Goal: Transaction & Acquisition: Purchase product/service

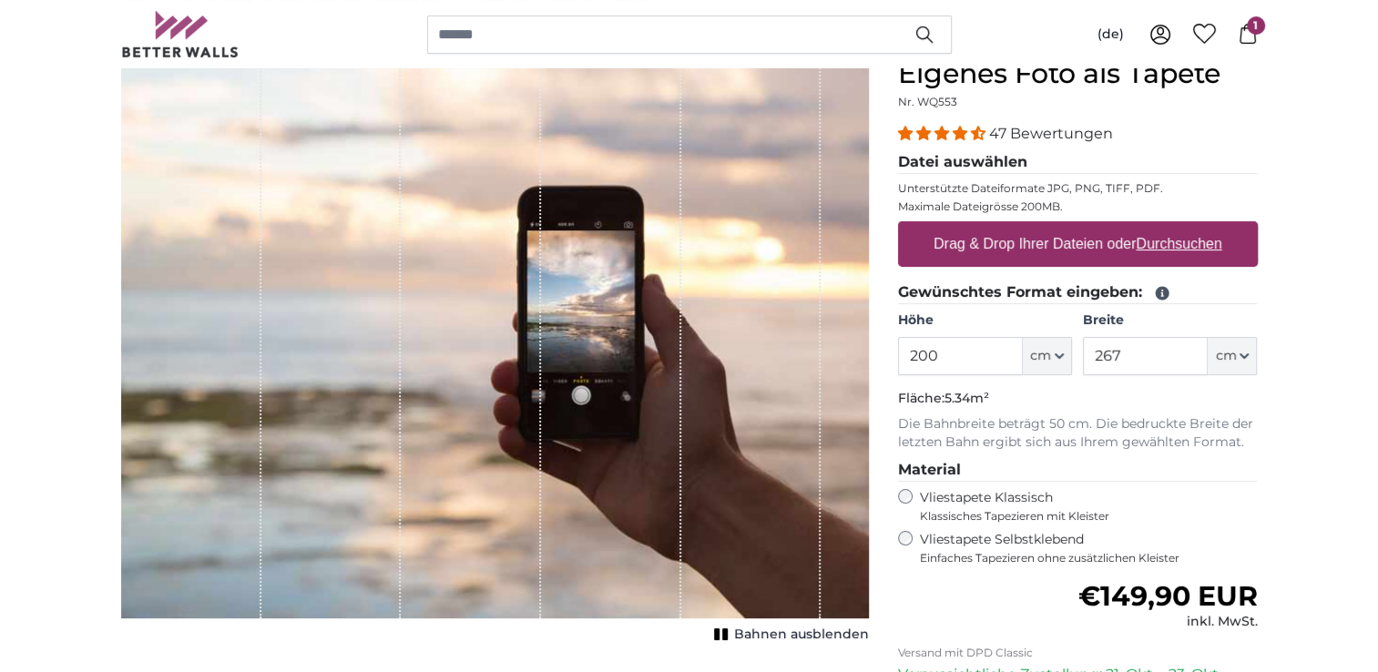
scroll to position [182, 0]
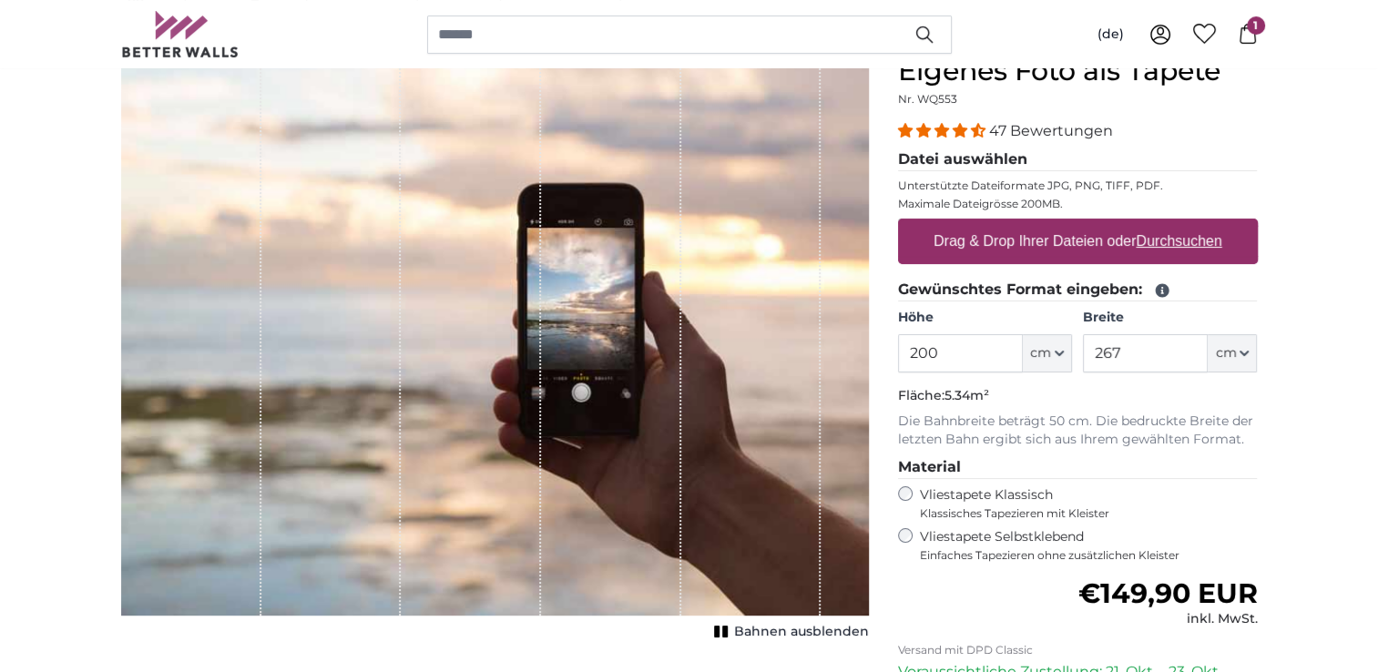
click at [967, 355] on input "200" at bounding box center [960, 353] width 125 height 38
drag, startPoint x: 967, startPoint y: 355, endPoint x: 882, endPoint y: 370, distance: 85.9
click at [883, 370] on div "Eigenes Foto als Tapete Nr. WQ553 47 Bewertungen Datei auswählen Unterstützte D…" at bounding box center [1077, 465] width 389 height 820
type input "110"
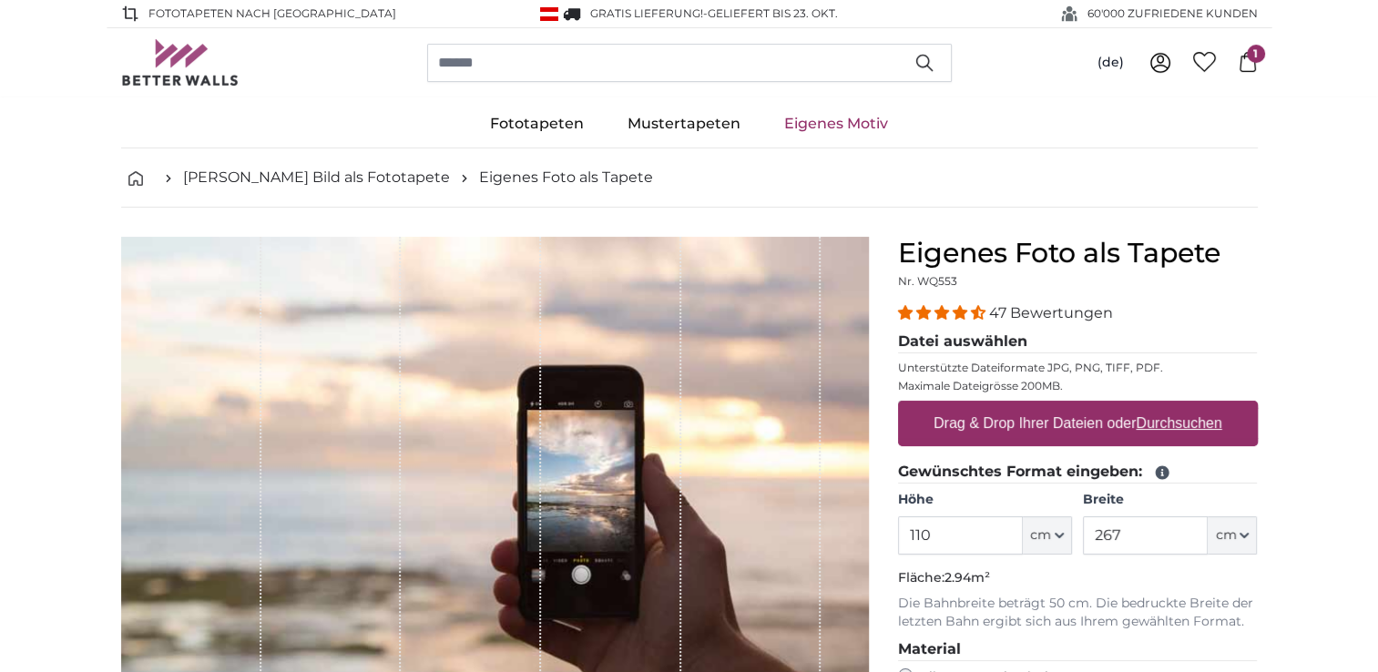
click at [1023, 427] on label "Drag & Drop Ihrer Dateien oder Durchsuchen" at bounding box center [1077, 423] width 303 height 36
click at [1023, 406] on input "Drag & Drop Ihrer Dateien oder Durchsuchen" at bounding box center [1078, 403] width 360 height 5
type input "**********"
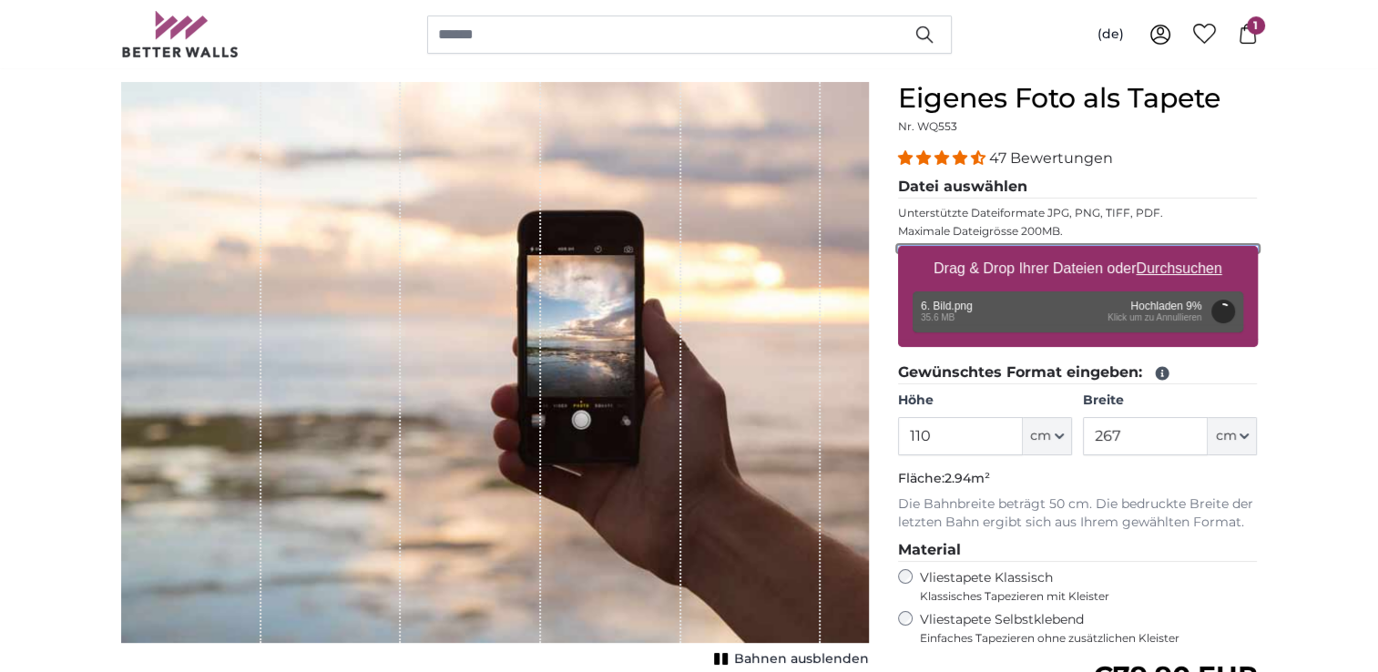
scroll to position [182, 0]
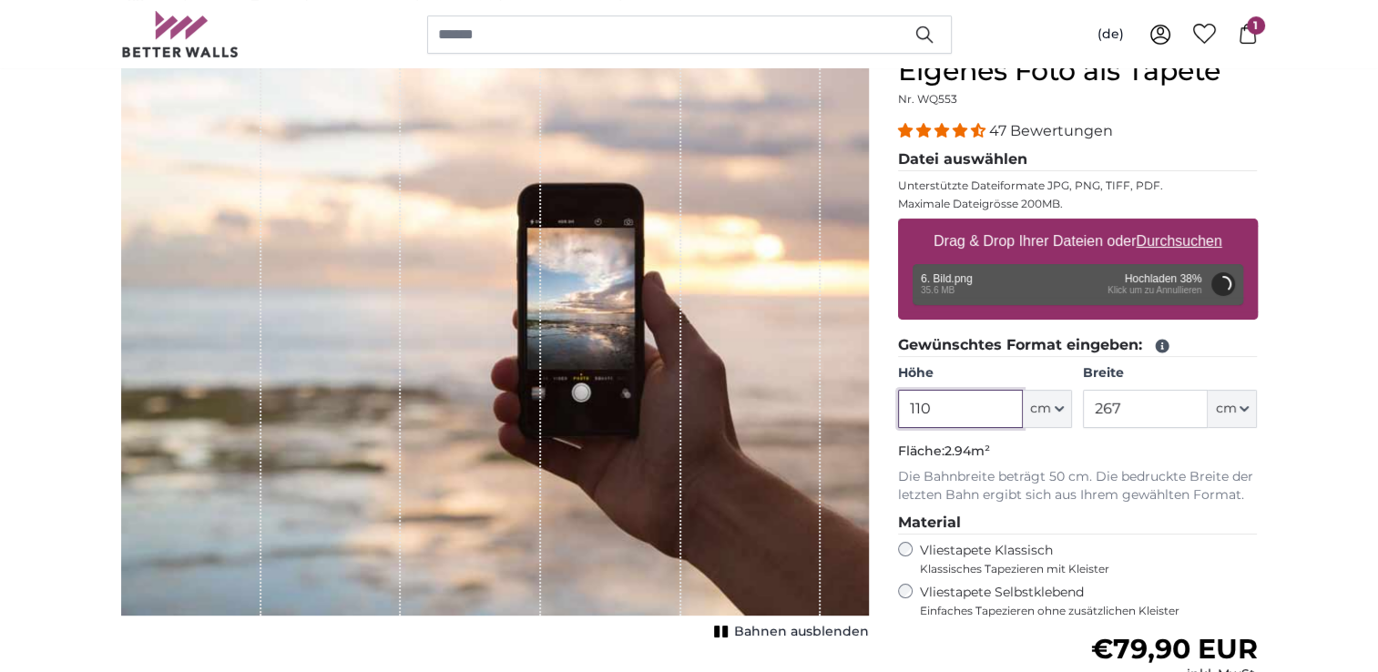
click at [996, 412] on input "110" at bounding box center [960, 409] width 125 height 38
drag, startPoint x: 972, startPoint y: 409, endPoint x: 889, endPoint y: 414, distance: 83.0
click at [889, 414] on div "Eigenes Foto als Tapete Nr. WQ553 47 Bewertungen Datei auswählen Unterstützte D…" at bounding box center [1077, 493] width 389 height 876
type input "200"
type input "108"
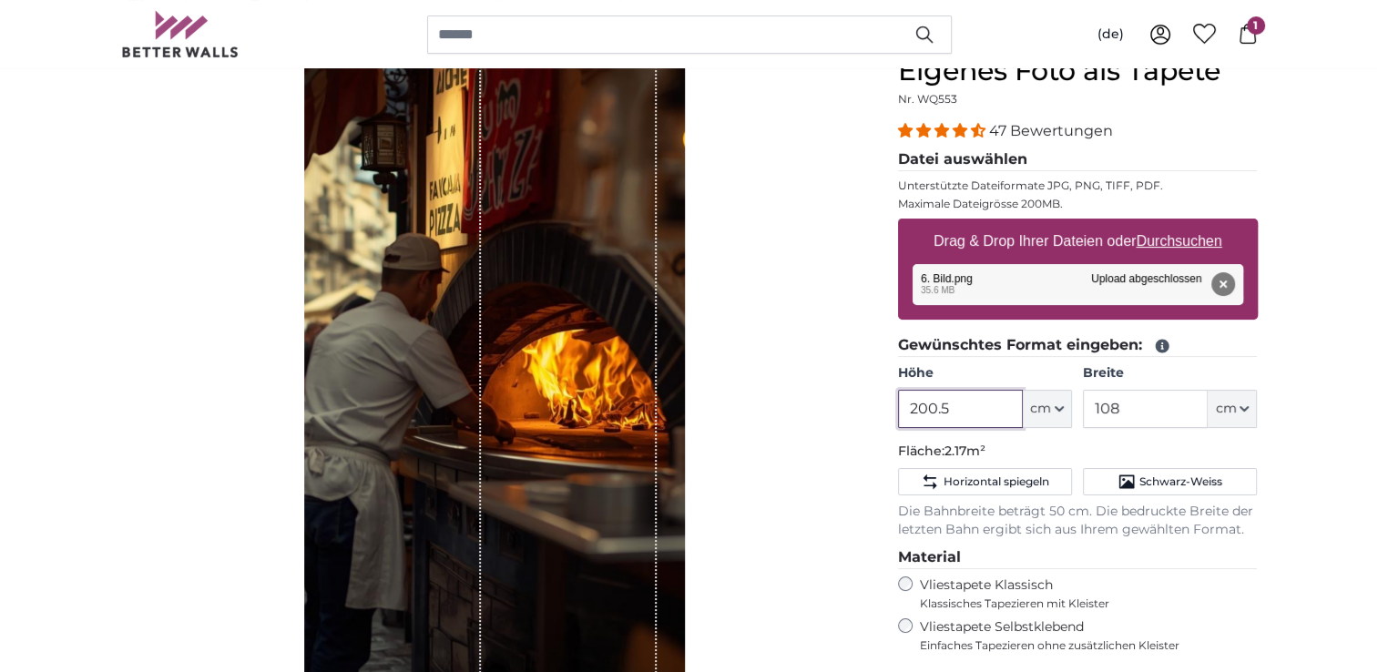
drag, startPoint x: 959, startPoint y: 408, endPoint x: 888, endPoint y: 412, distance: 71.2
click at [888, 412] on div "Eigenes Foto als Tapete Nr. WQ553 47 Bewertungen Datei auswählen Unterstützte D…" at bounding box center [1077, 510] width 389 height 911
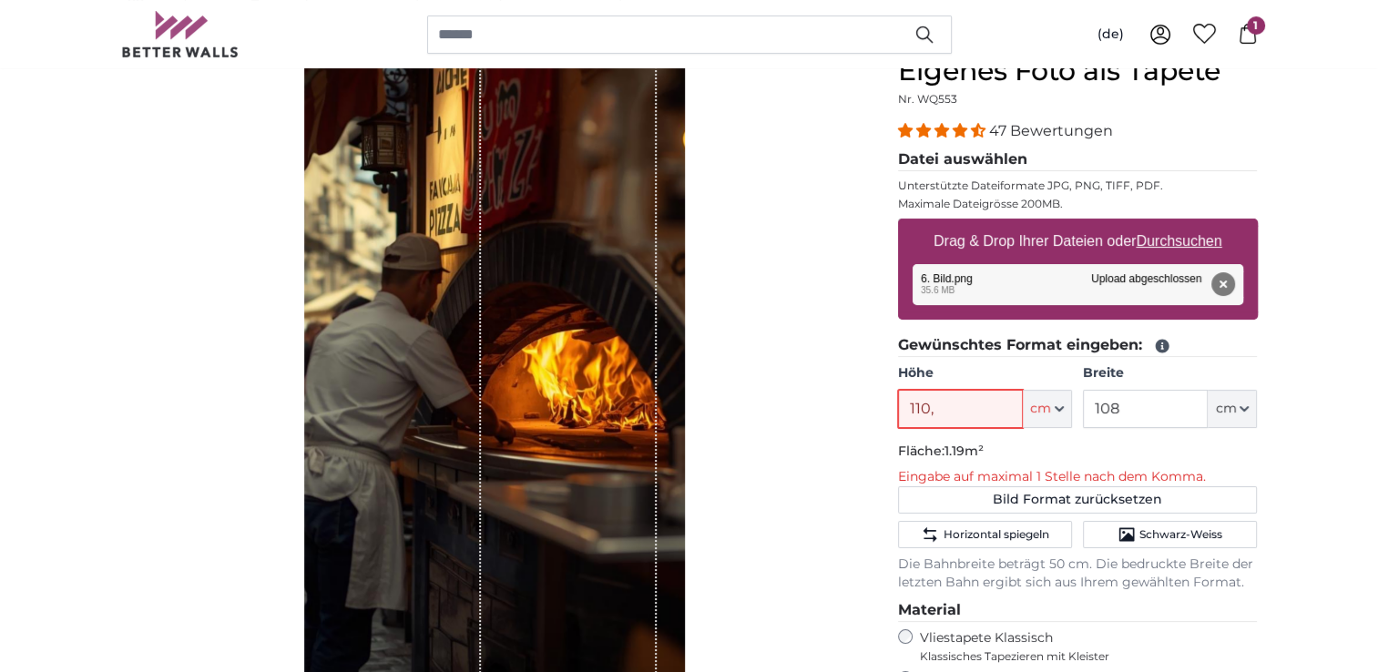
type input "110,5"
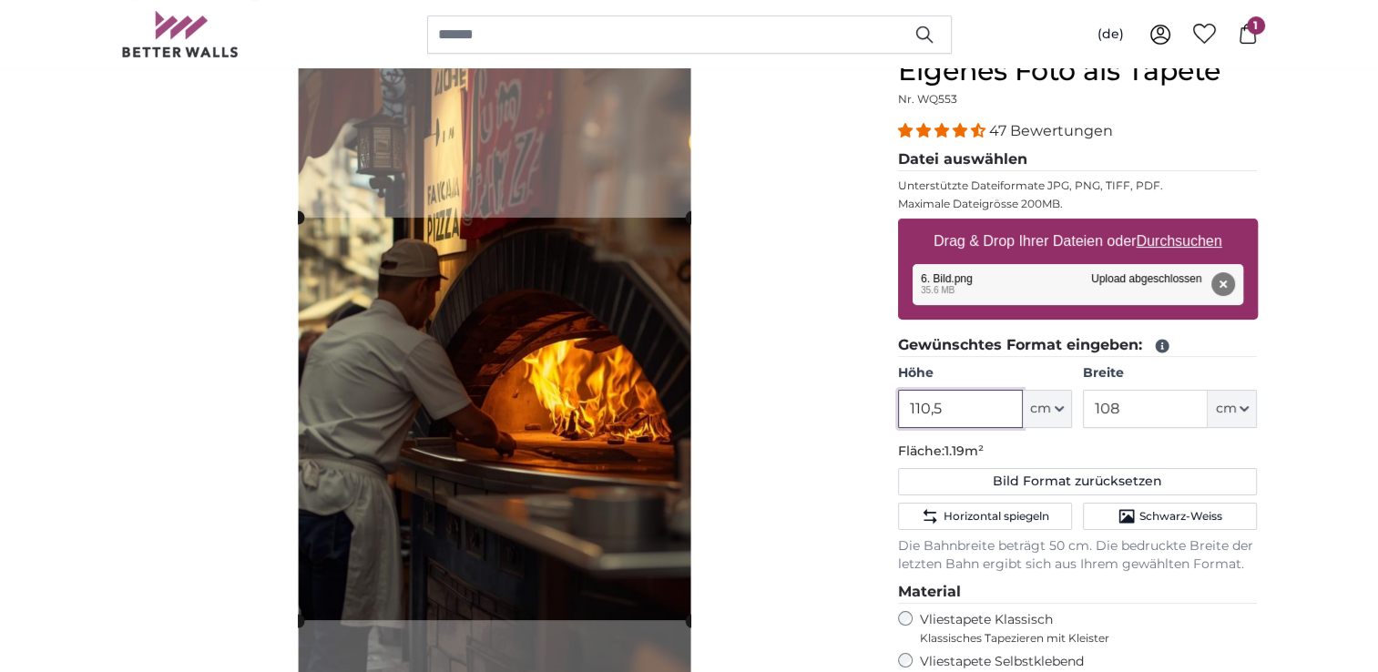
drag, startPoint x: 958, startPoint y: 406, endPoint x: 867, endPoint y: 415, distance: 91.5
click at [867, 415] on product-detail "Abbrechen Bild zuschneiden Bahnen ausblenden Eigenes Foto als Tapete Nr. WQ553 …" at bounding box center [690, 512] width 1166 height 974
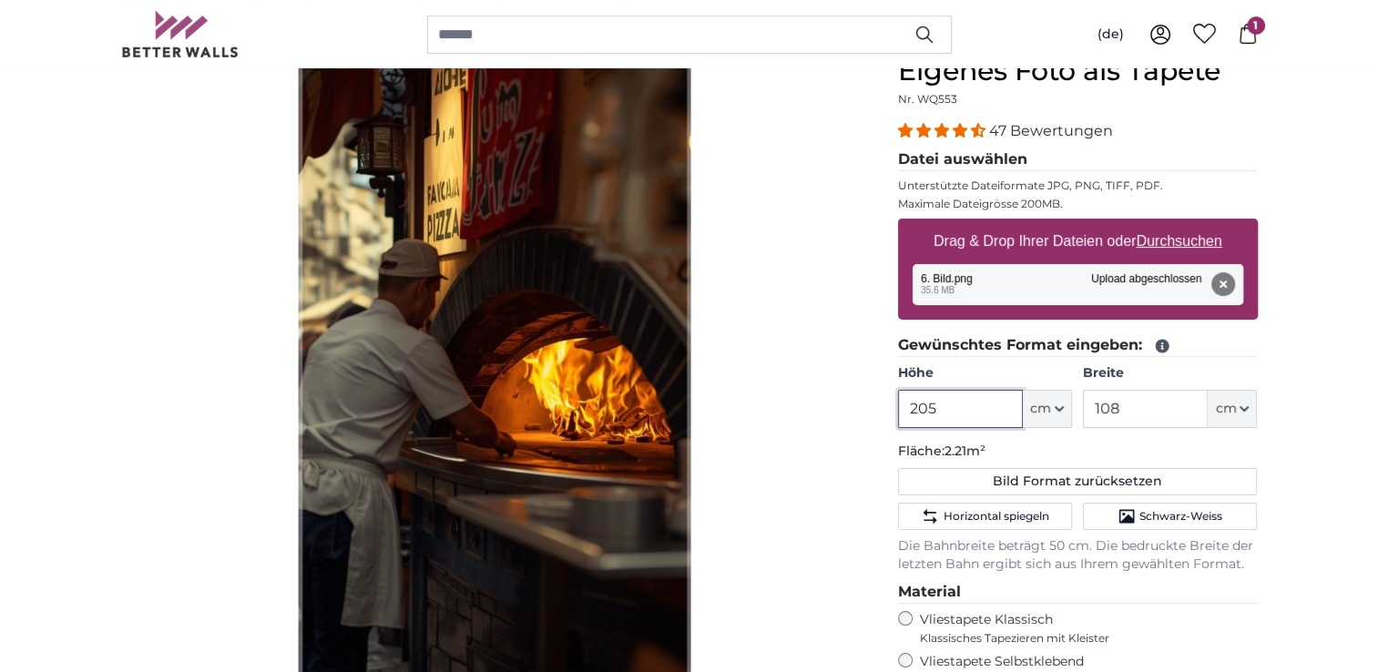
type input "205"
click at [1163, 394] on input "108" at bounding box center [1145, 409] width 125 height 38
drag, startPoint x: 1166, startPoint y: 402, endPoint x: 1080, endPoint y: 405, distance: 86.5
click at [1083, 409] on input "108" at bounding box center [1145, 409] width 125 height 38
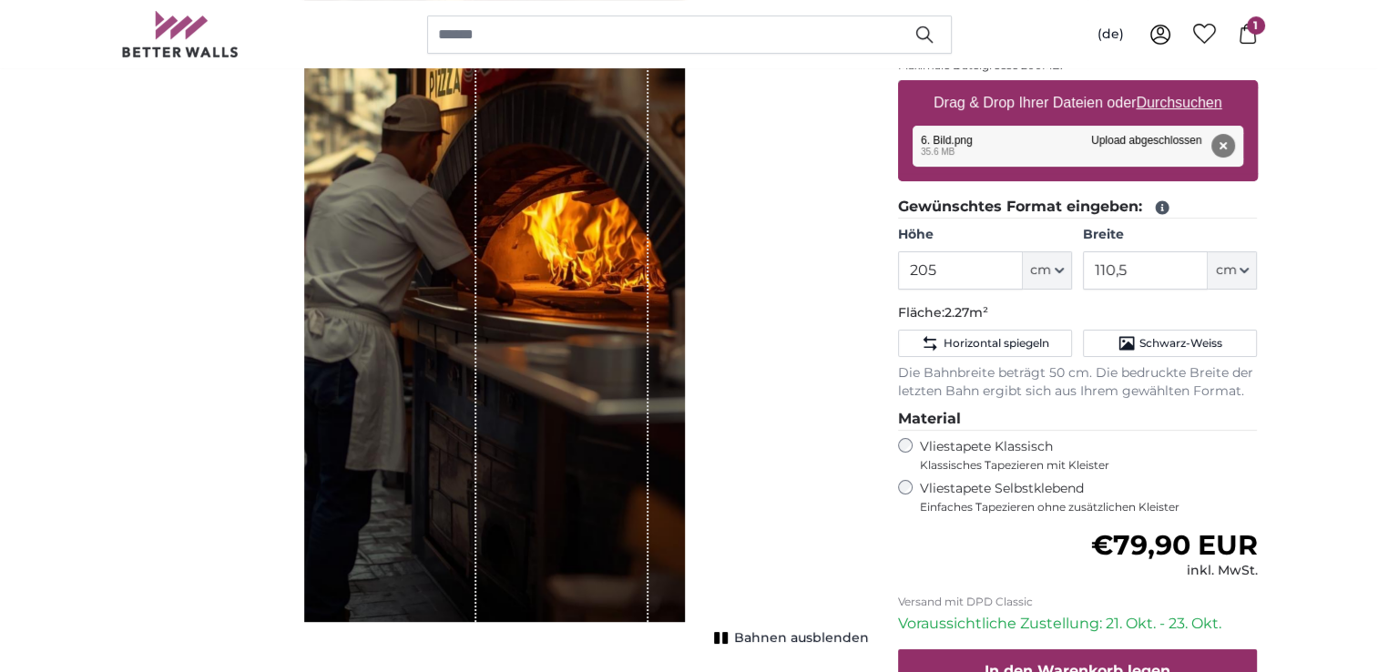
scroll to position [364, 0]
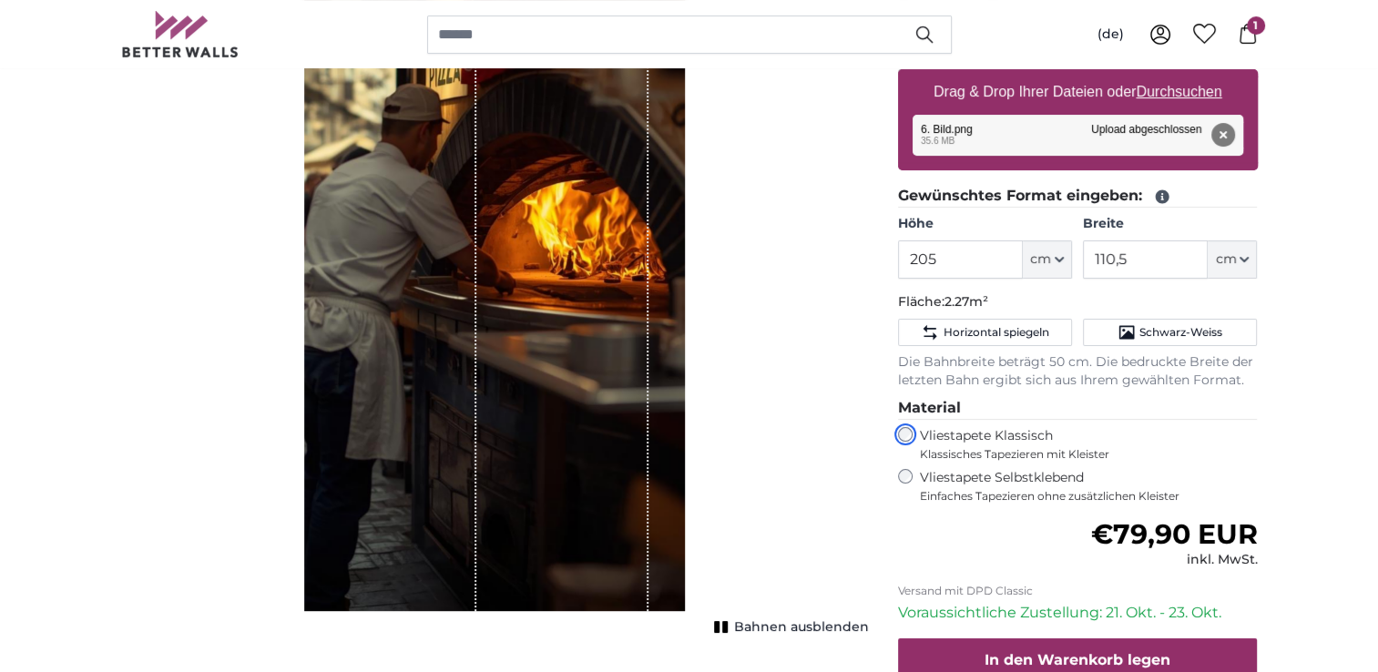
scroll to position [364, 0]
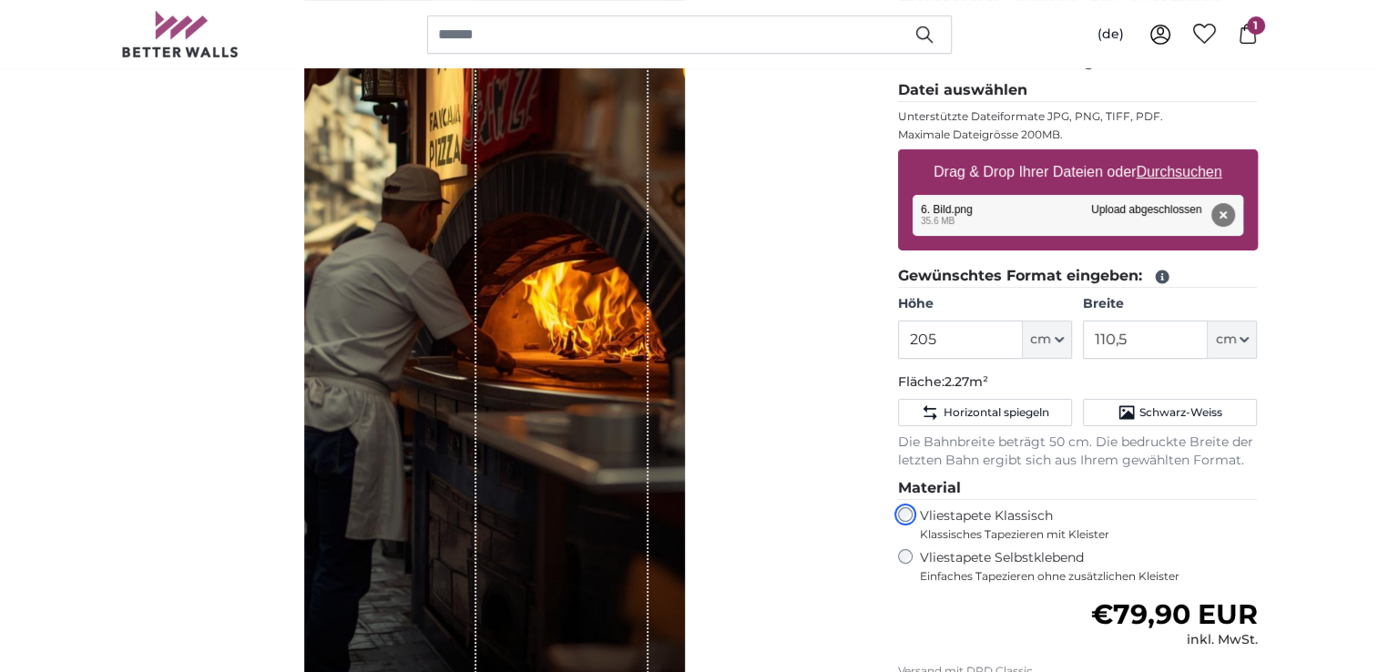
scroll to position [273, 0]
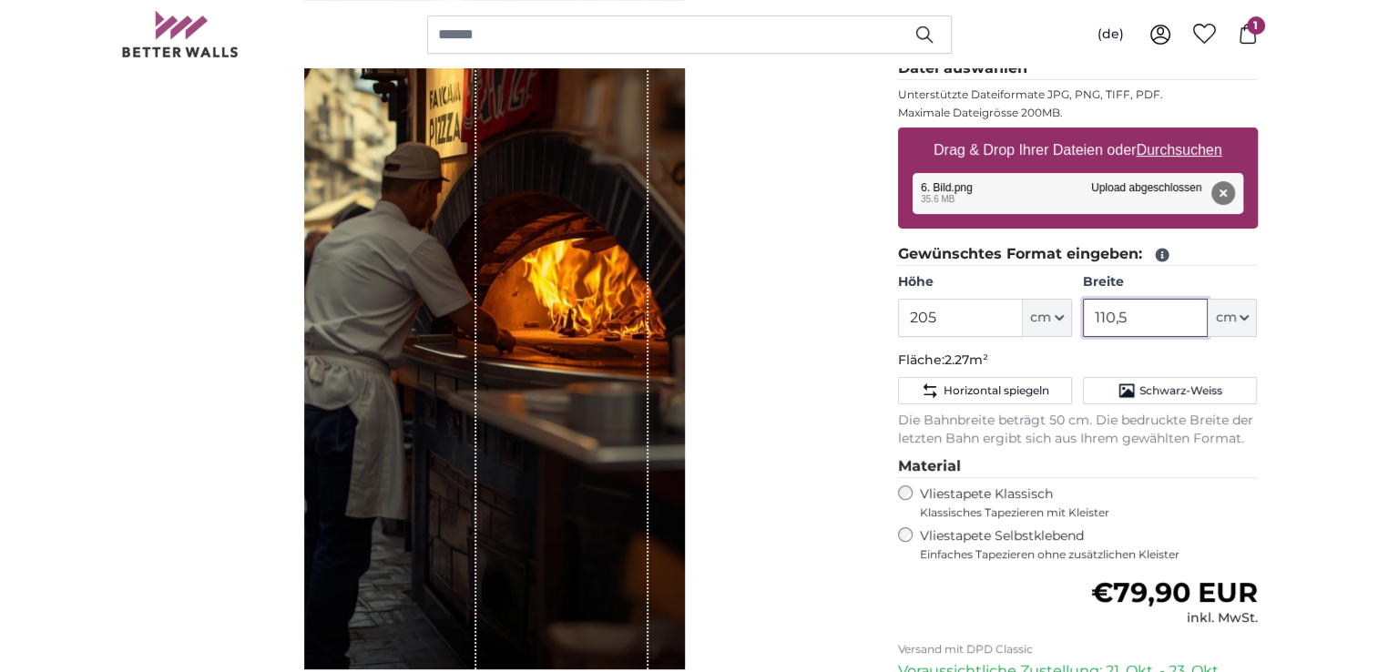
drag, startPoint x: 1160, startPoint y: 317, endPoint x: 1086, endPoint y: 322, distance: 74.0
click at [1084, 321] on input "110,5" at bounding box center [1145, 318] width 125 height 38
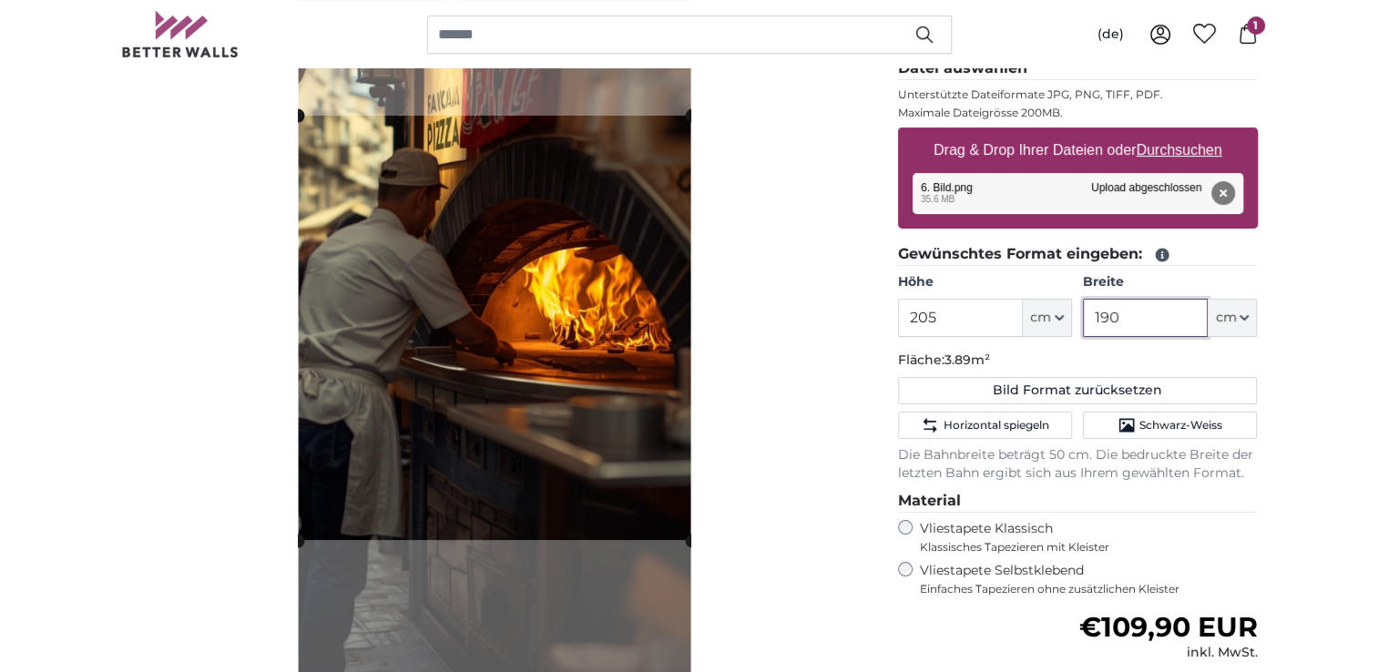
type input "190"
click at [790, 338] on div "Abbrechen Bild zuschneiden" at bounding box center [495, 351] width 748 height 774
drag, startPoint x: 988, startPoint y: 320, endPoint x: 890, endPoint y: 321, distance: 98.3
click at [890, 321] on div "Eigenes Foto als Tapete Nr. WQ553 47 Bewertungen Datei auswählen Unterstützte D…" at bounding box center [1077, 436] width 389 height 945
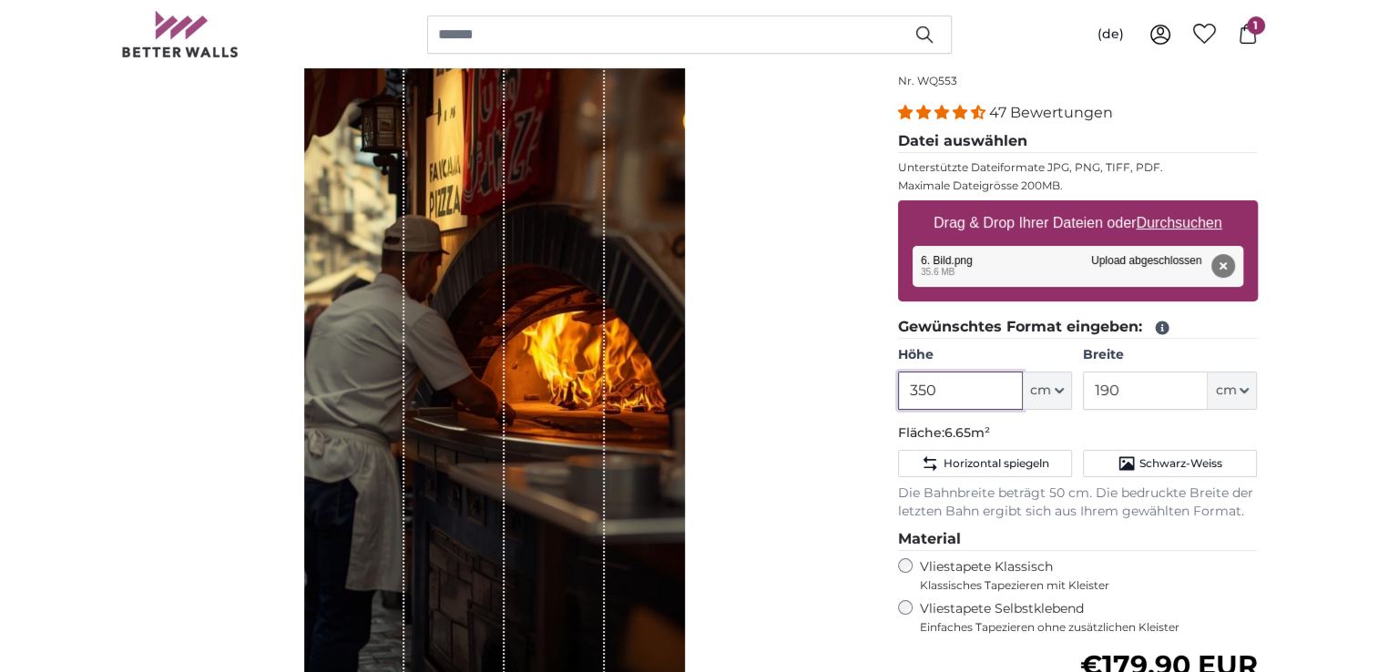
scroll to position [182, 0]
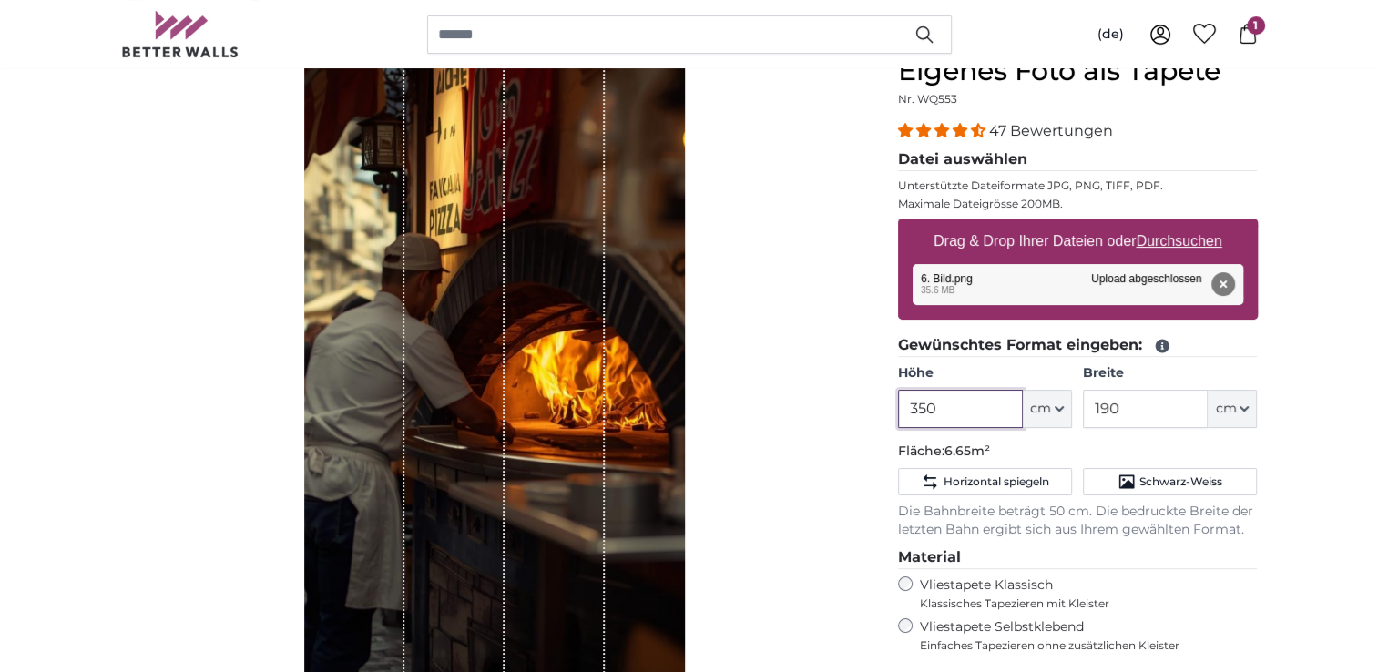
drag, startPoint x: 943, startPoint y: 402, endPoint x: 892, endPoint y: 410, distance: 51.5
click at [892, 410] on div "Eigenes Foto als Tapete Nr. WQ553 47 Bewertungen Datei auswählen Unterstützte D…" at bounding box center [1077, 510] width 389 height 911
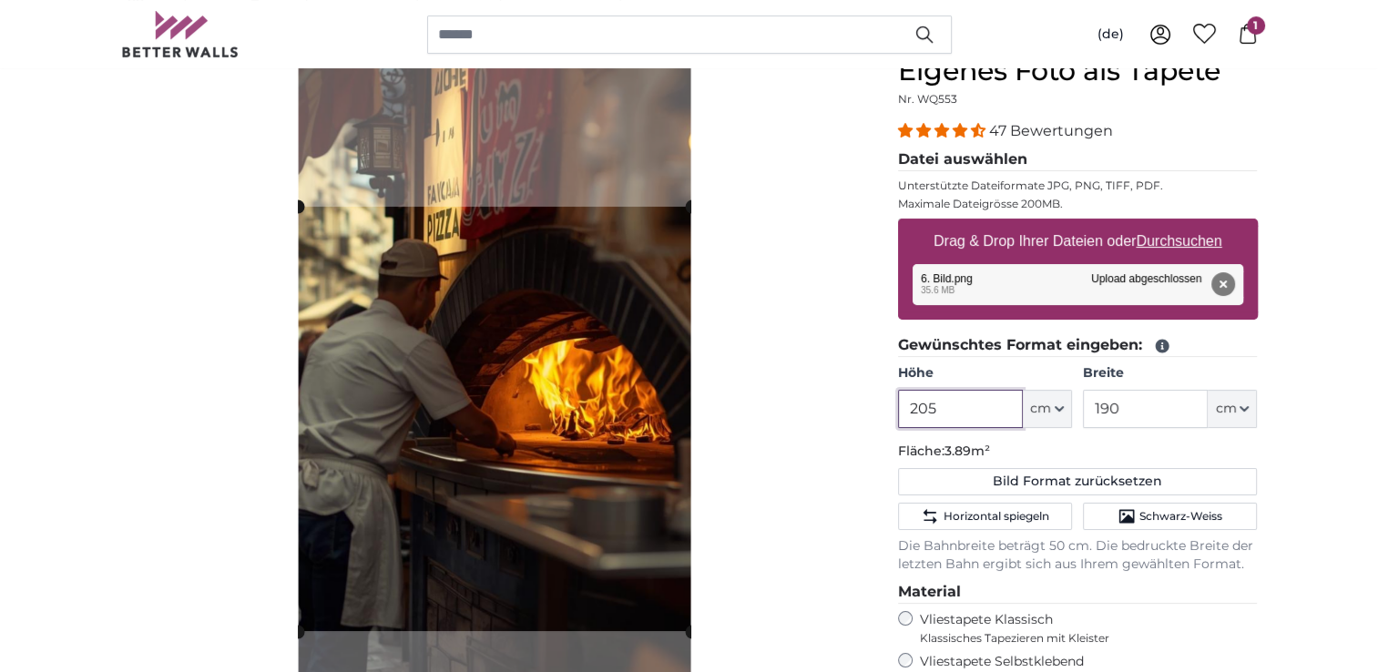
type input "205"
drag, startPoint x: 1140, startPoint y: 408, endPoint x: 1074, endPoint y: 410, distance: 65.6
click at [1074, 410] on div "Höhe 205 ft cm Centimeter (cm) Inches (inch) Feet (ft. in.) Breite 190 ft cm Ce…" at bounding box center [1078, 396] width 360 height 64
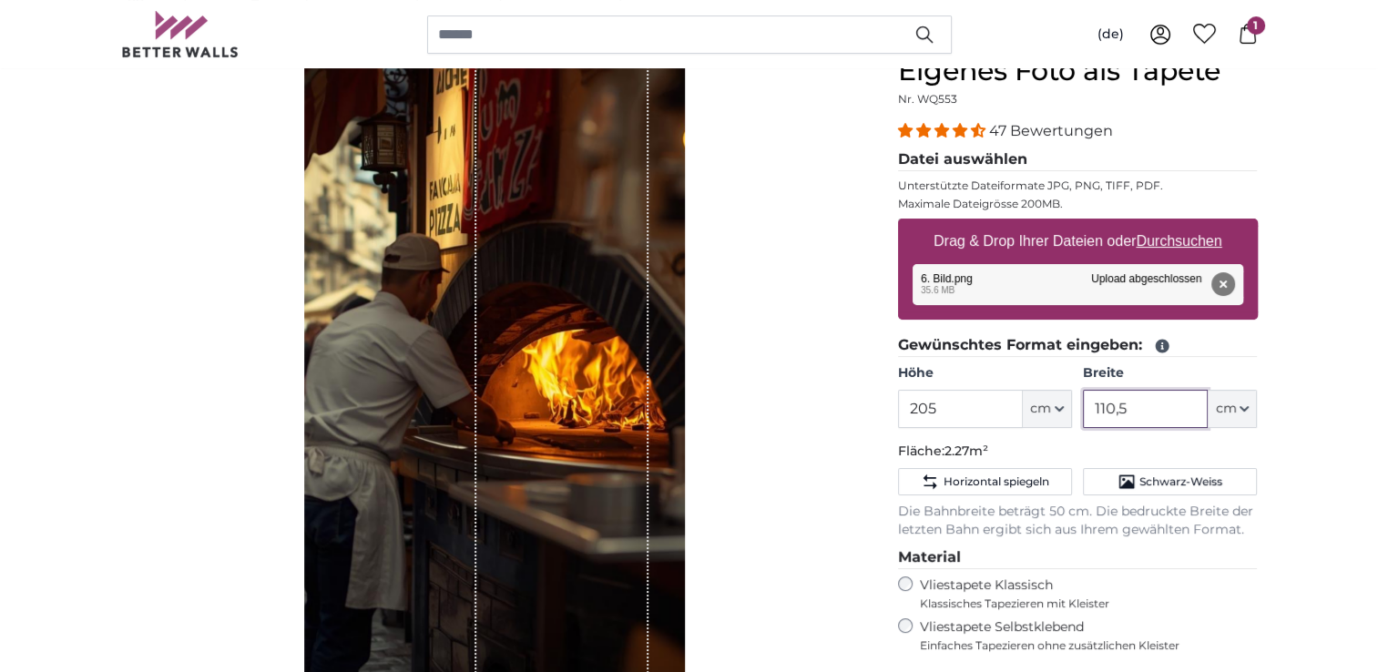
type input "110,5"
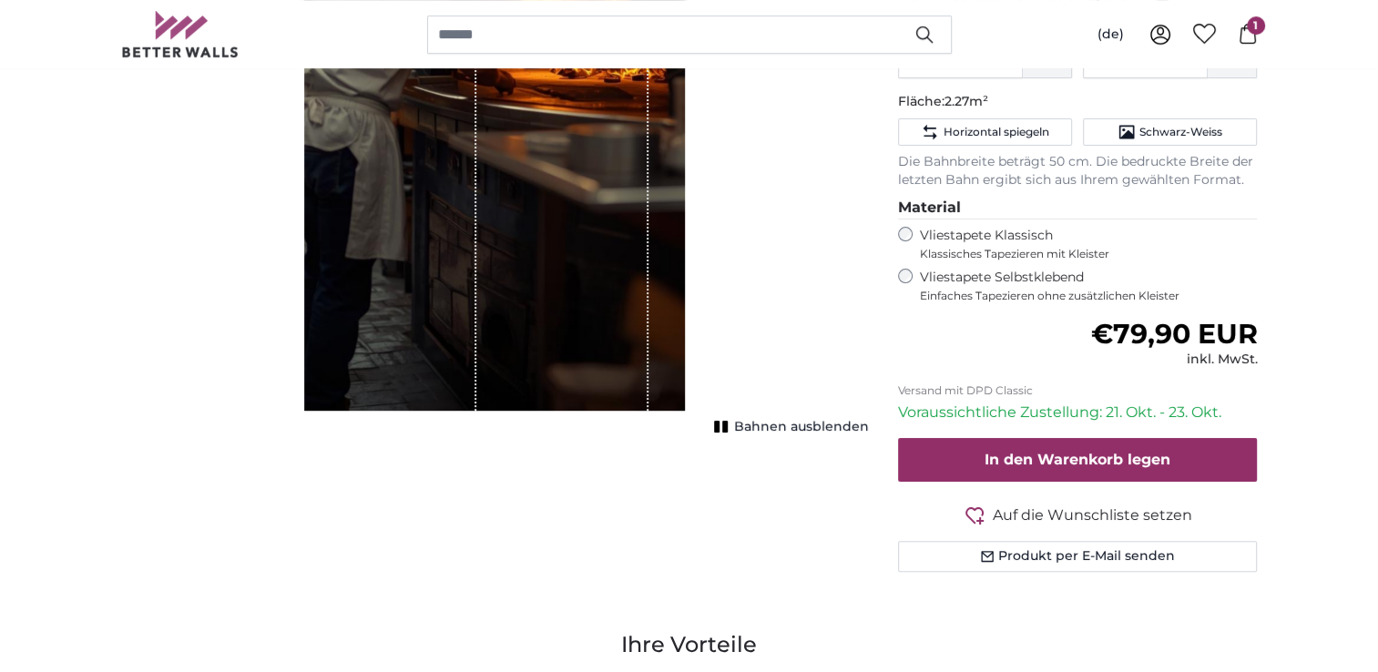
scroll to position [637, 0]
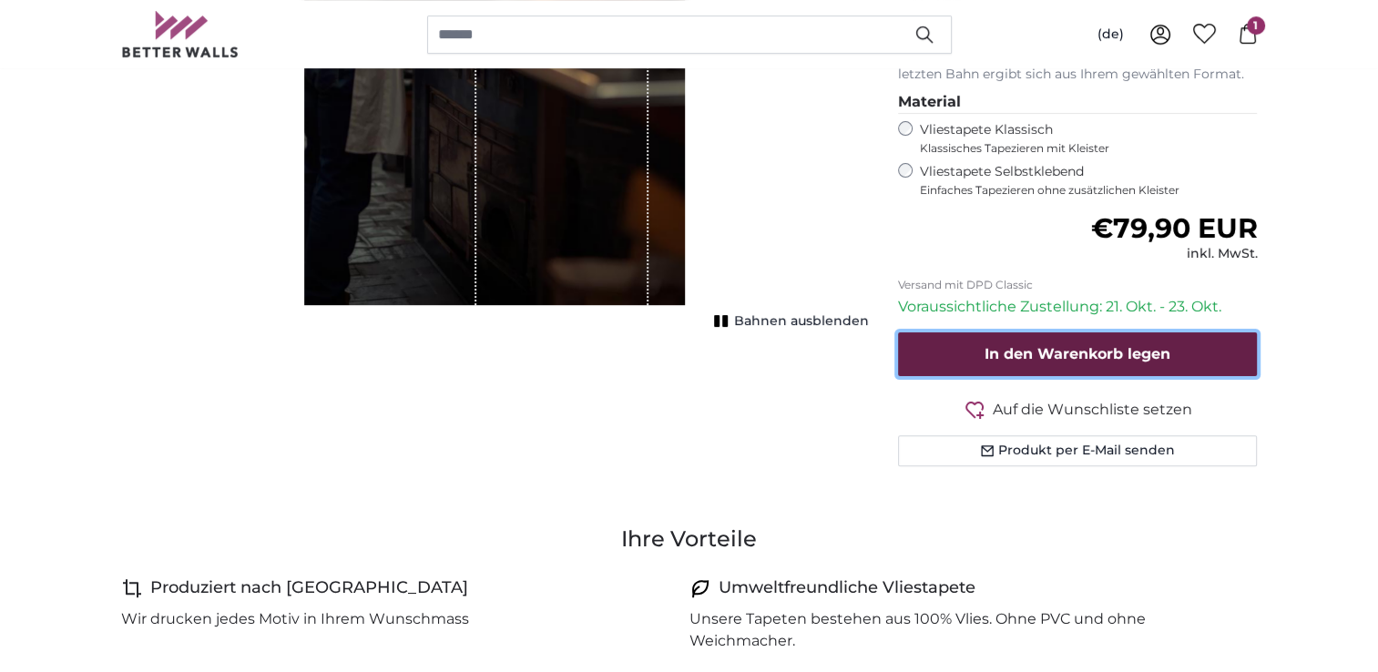
click at [1112, 350] on span "In den Warenkorb legen" at bounding box center [1077, 353] width 186 height 17
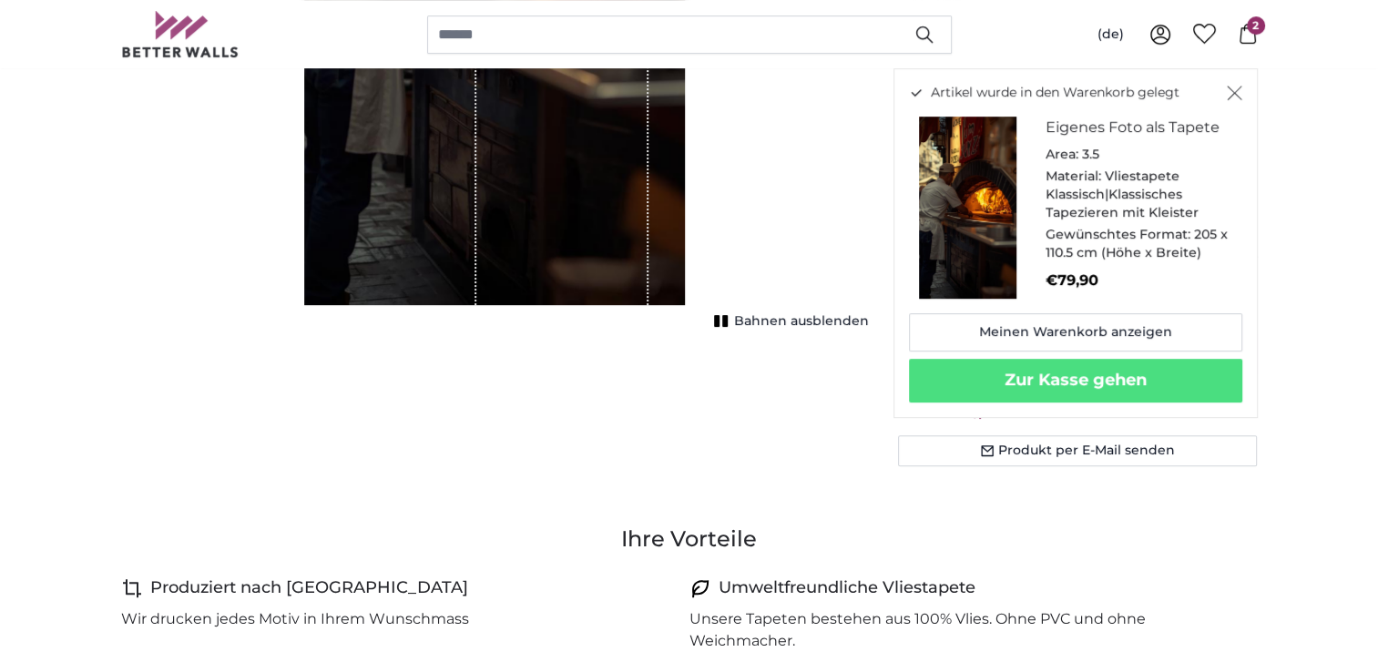
click at [1247, 38] on icon at bounding box center [1247, 34] width 20 height 20
